Goal: Transaction & Acquisition: Purchase product/service

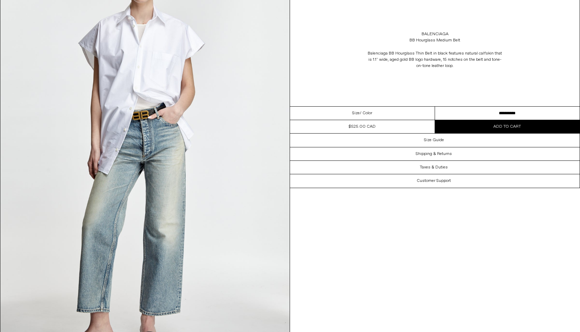
scroll to position [1841, 0]
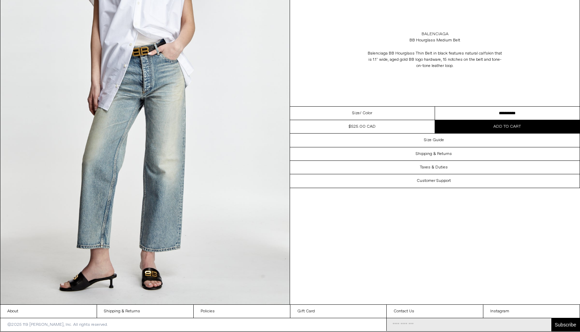
click at [426, 31] on link "Balenciaga" at bounding box center [435, 34] width 27 height 6
drag, startPoint x: 461, startPoint y: 33, endPoint x: 431, endPoint y: 30, distance: 30.2
click at [431, 30] on div "Balenciaga BB Hourglass Medium Belt" at bounding box center [435, 37] width 290 height 19
copy div "Balenciaga"
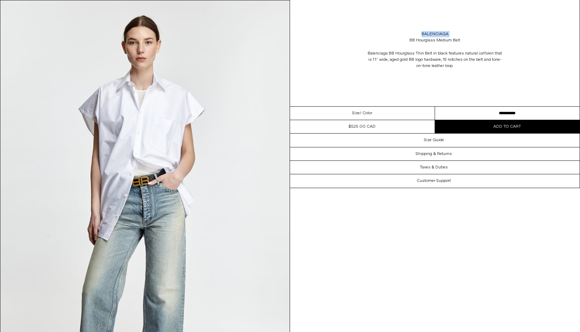
scroll to position [1684, 0]
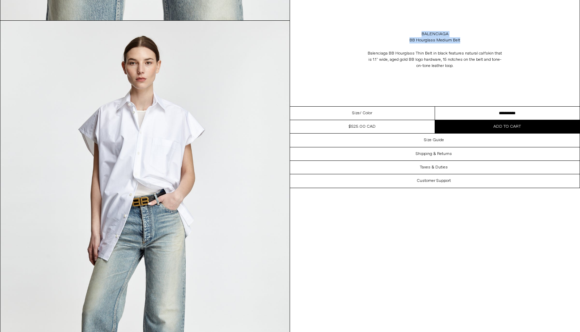
drag, startPoint x: 474, startPoint y: 41, endPoint x: 418, endPoint y: 32, distance: 56.4
click at [418, 32] on div "Balenciaga BB Hourglass Medium Belt" at bounding box center [435, 37] width 290 height 19
copy div "Balenciaga BB Hourglass Medium Belt"
